Goal: Task Accomplishment & Management: Complete application form

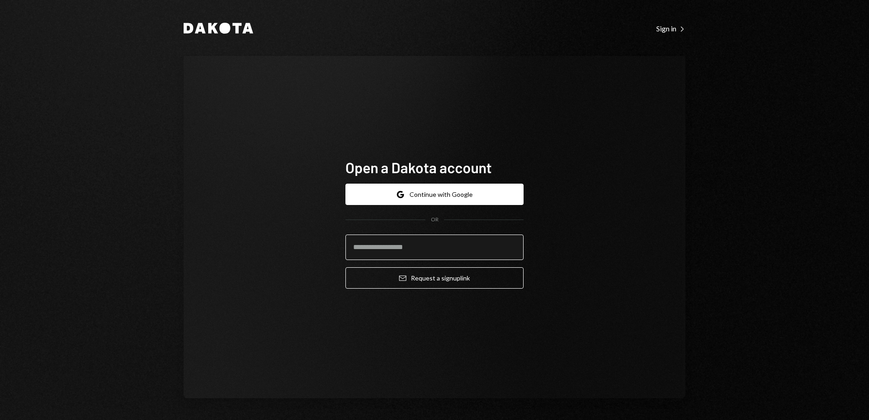
click at [380, 251] on input "email" at bounding box center [434, 246] width 178 height 25
type input "**********"
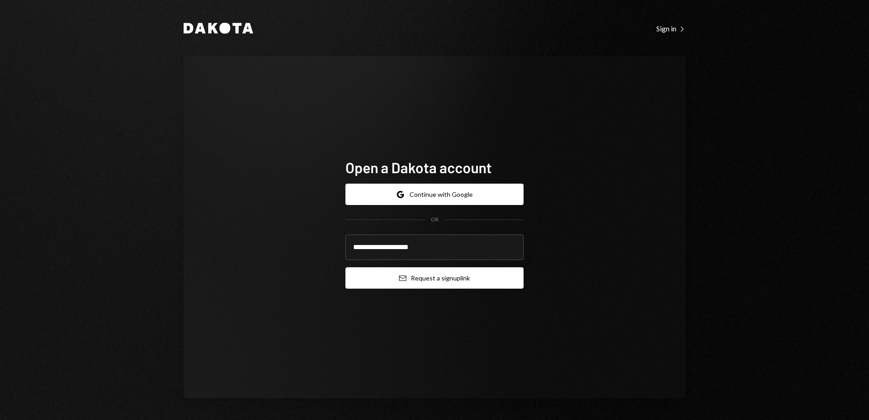
click at [427, 277] on button "Email Request a sign up link" at bounding box center [434, 277] width 178 height 21
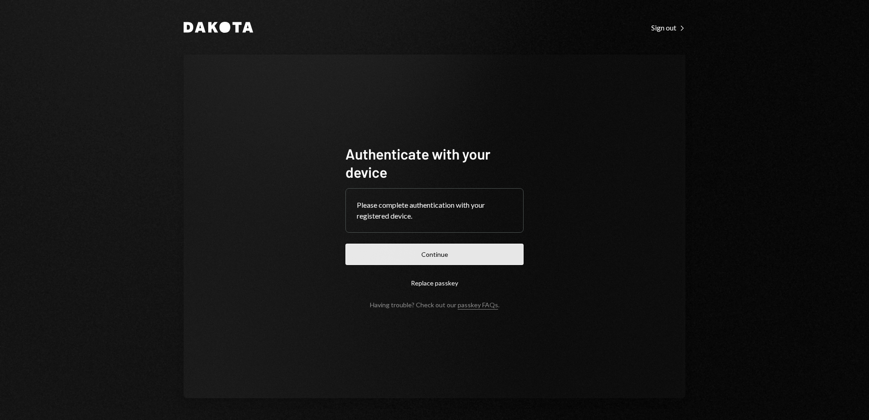
click at [425, 258] on button "Continue" at bounding box center [434, 254] width 178 height 21
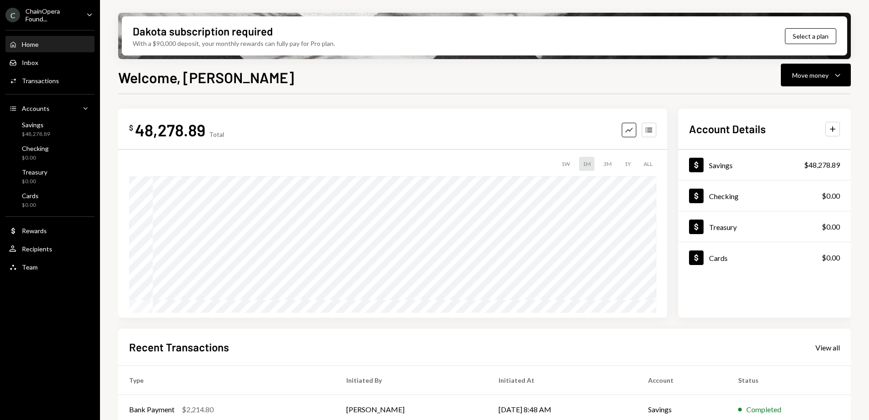
click at [74, 16] on div "ChainOpera Found..." at bounding box center [52, 14] width 54 height 15
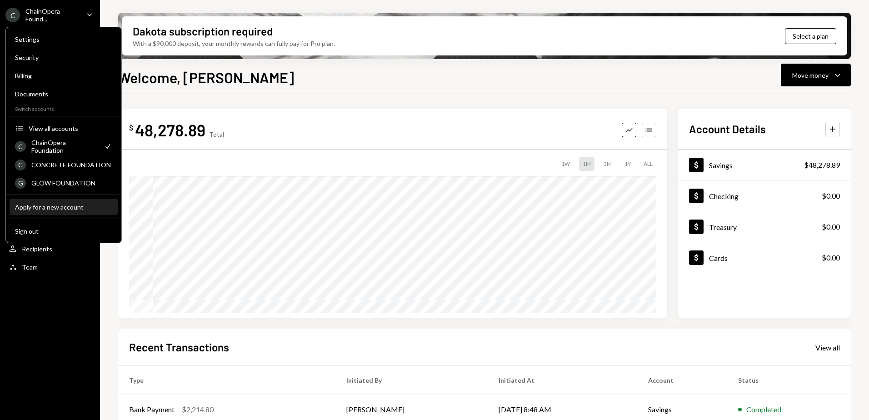
click at [50, 208] on div "Apply for a new account" at bounding box center [63, 207] width 97 height 8
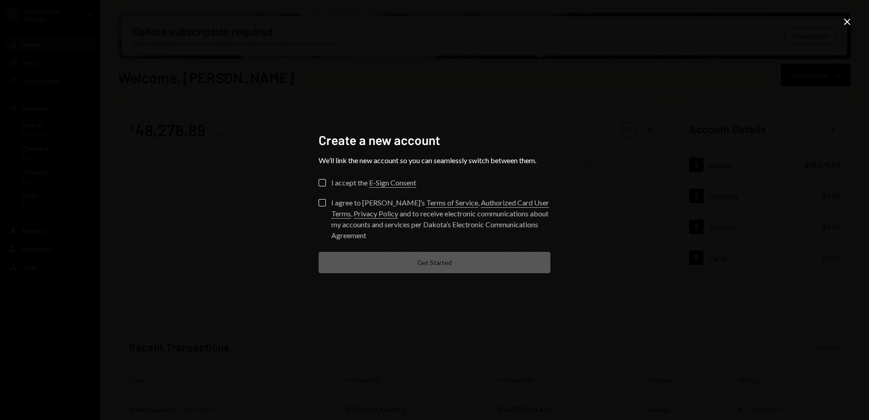
click at [324, 181] on button "I accept the E-Sign Consent" at bounding box center [322, 182] width 7 height 7
click at [321, 203] on button "I agree to [PERSON_NAME]’s Terms of Service , Authorized Card User Terms , Priv…" at bounding box center [322, 202] width 7 height 7
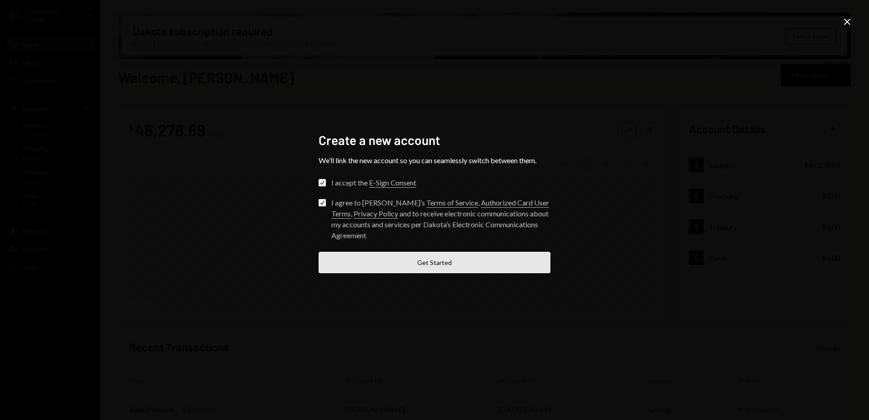
click at [435, 263] on button "Get Started" at bounding box center [435, 262] width 232 height 21
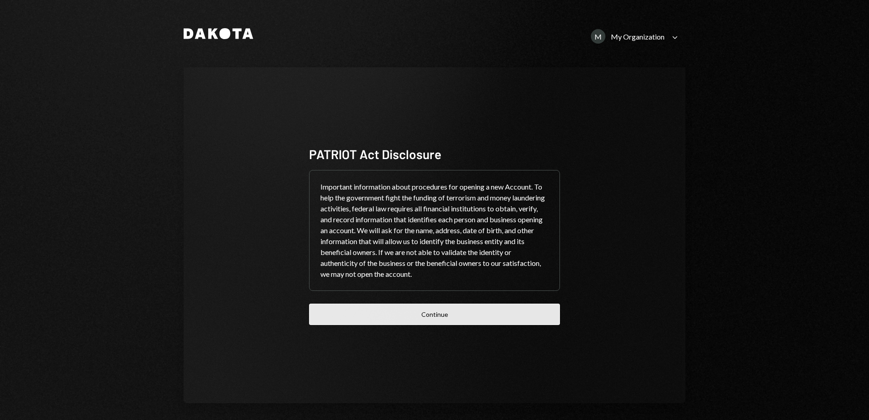
click at [432, 313] on button "Continue" at bounding box center [434, 314] width 251 height 21
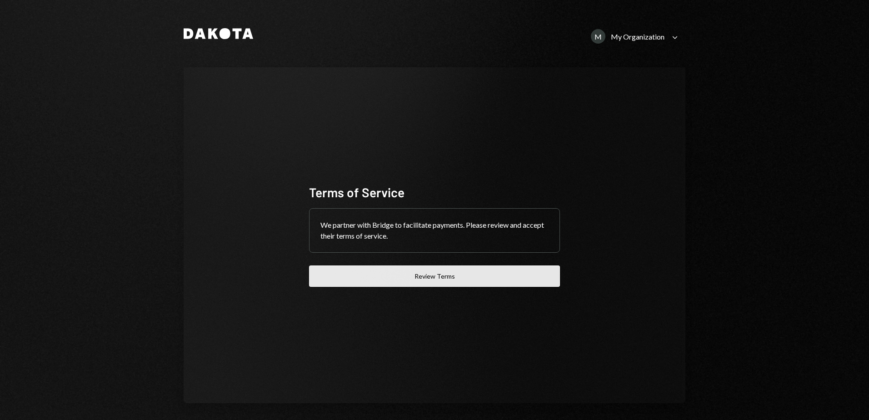
click at [431, 280] on button "Review Terms" at bounding box center [434, 275] width 251 height 21
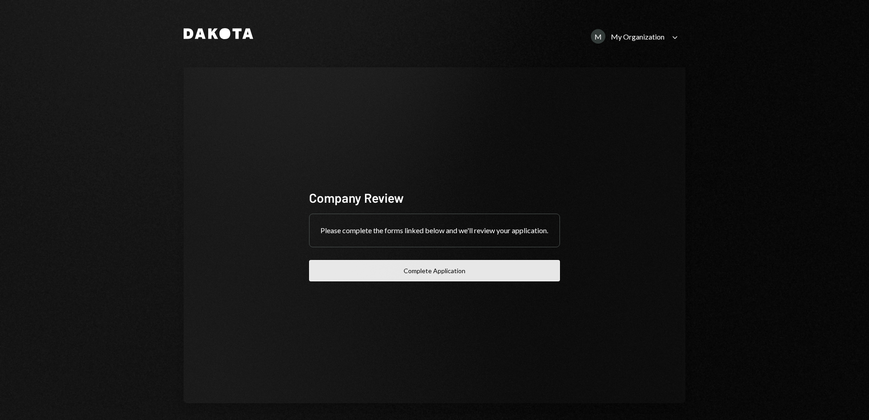
click at [433, 277] on button "Complete Application" at bounding box center [434, 270] width 251 height 21
